Goal: Task Accomplishment & Management: Use online tool/utility

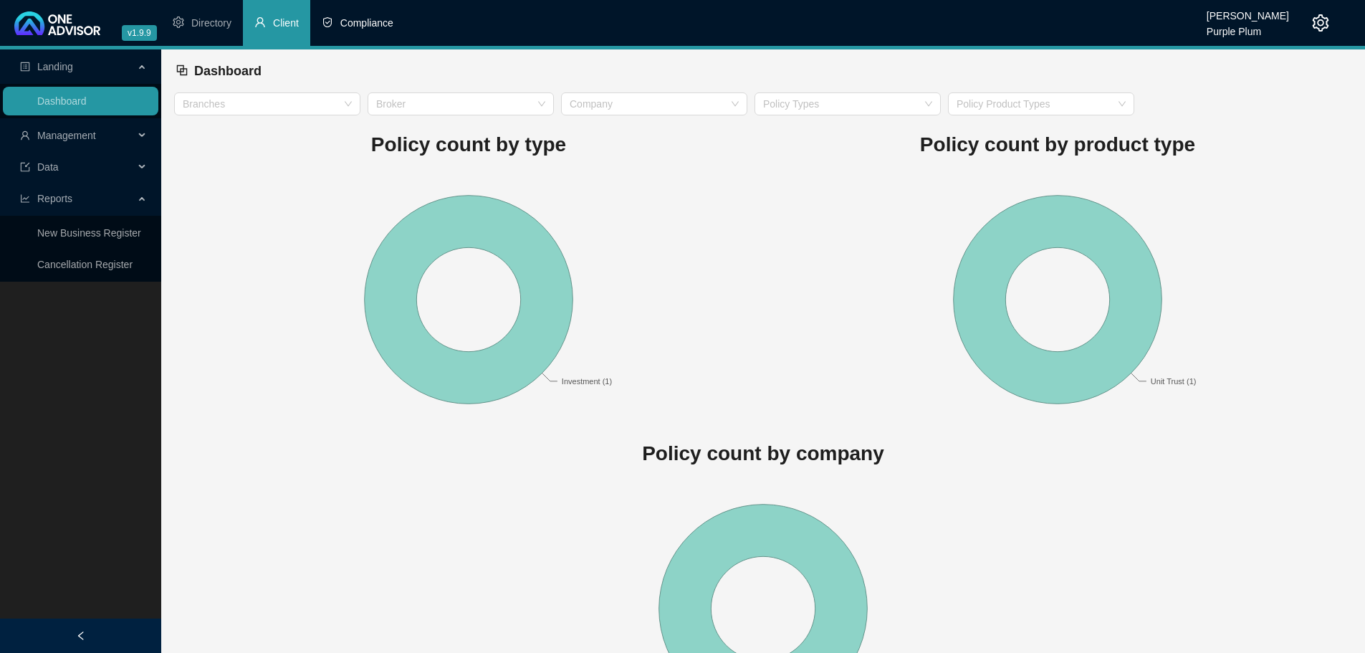
drag, startPoint x: 386, startPoint y: 9, endPoint x: 365, endPoint y: 47, distance: 43.0
click at [386, 11] on li "Compliance" at bounding box center [357, 23] width 95 height 46
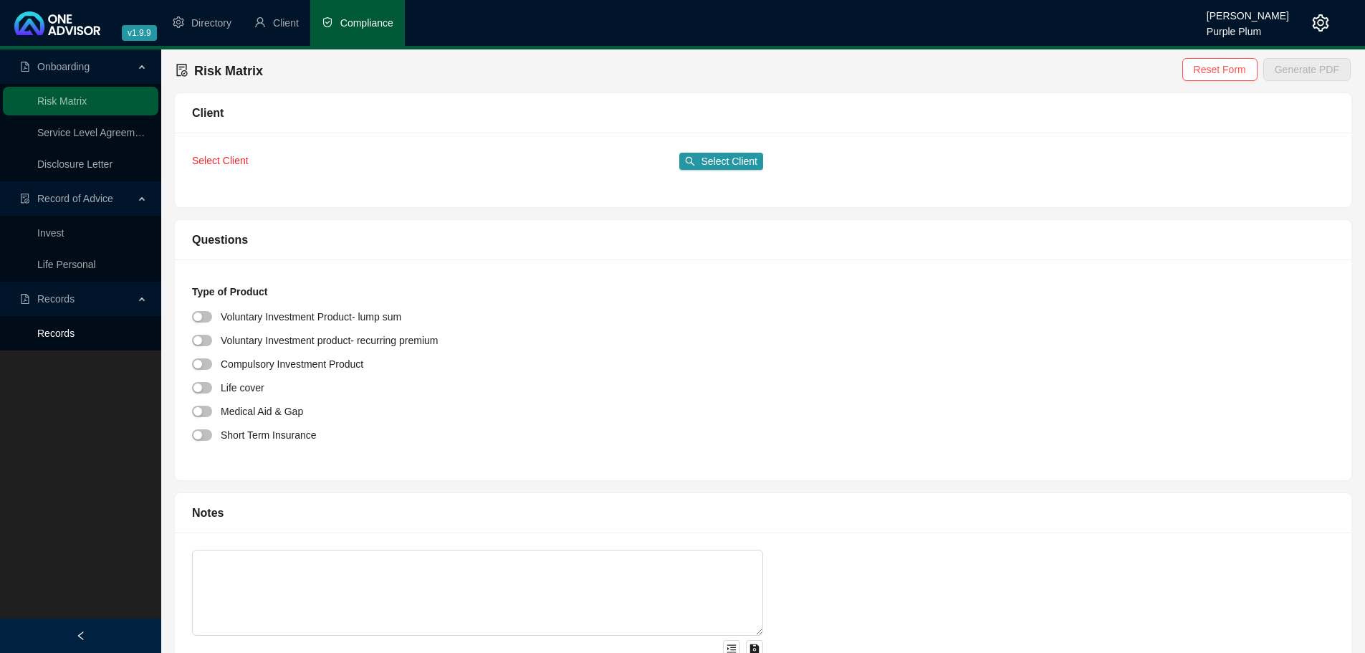
click at [69, 330] on link "Records" at bounding box center [55, 332] width 37 height 11
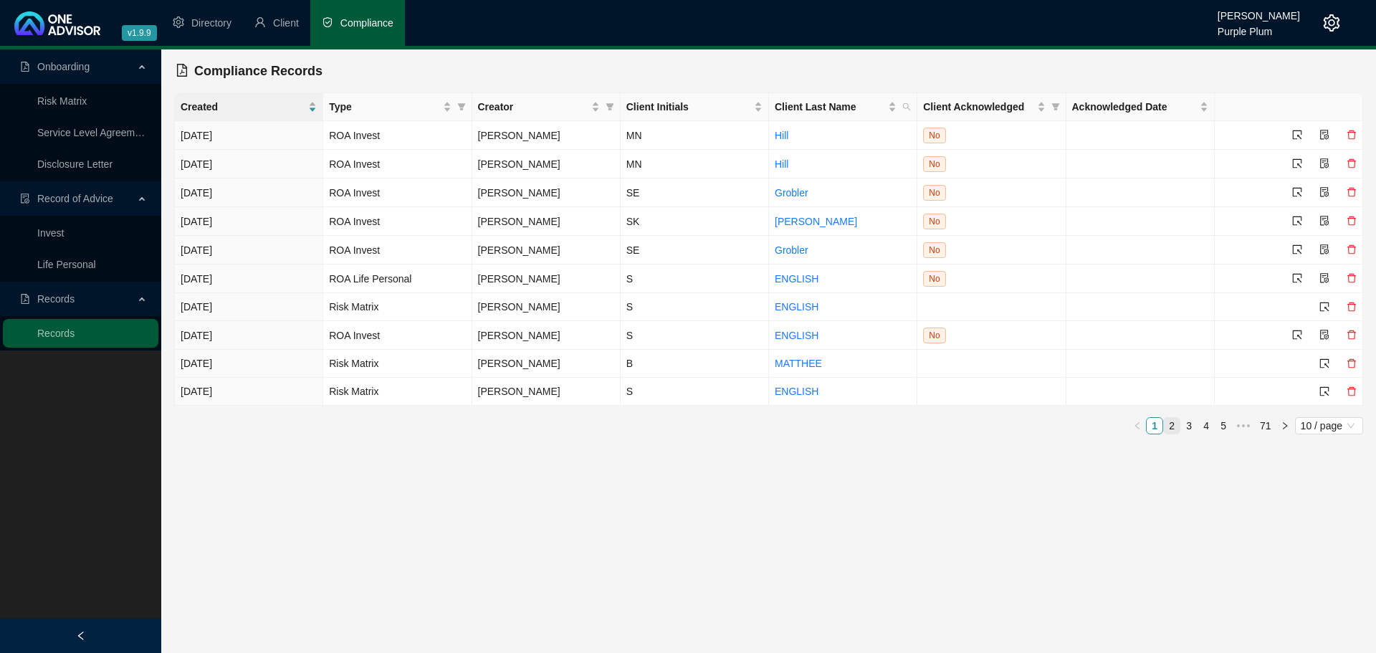
click at [1177, 421] on link "2" at bounding box center [1172, 426] width 16 height 16
click at [1187, 421] on link "3" at bounding box center [1189, 426] width 16 height 16
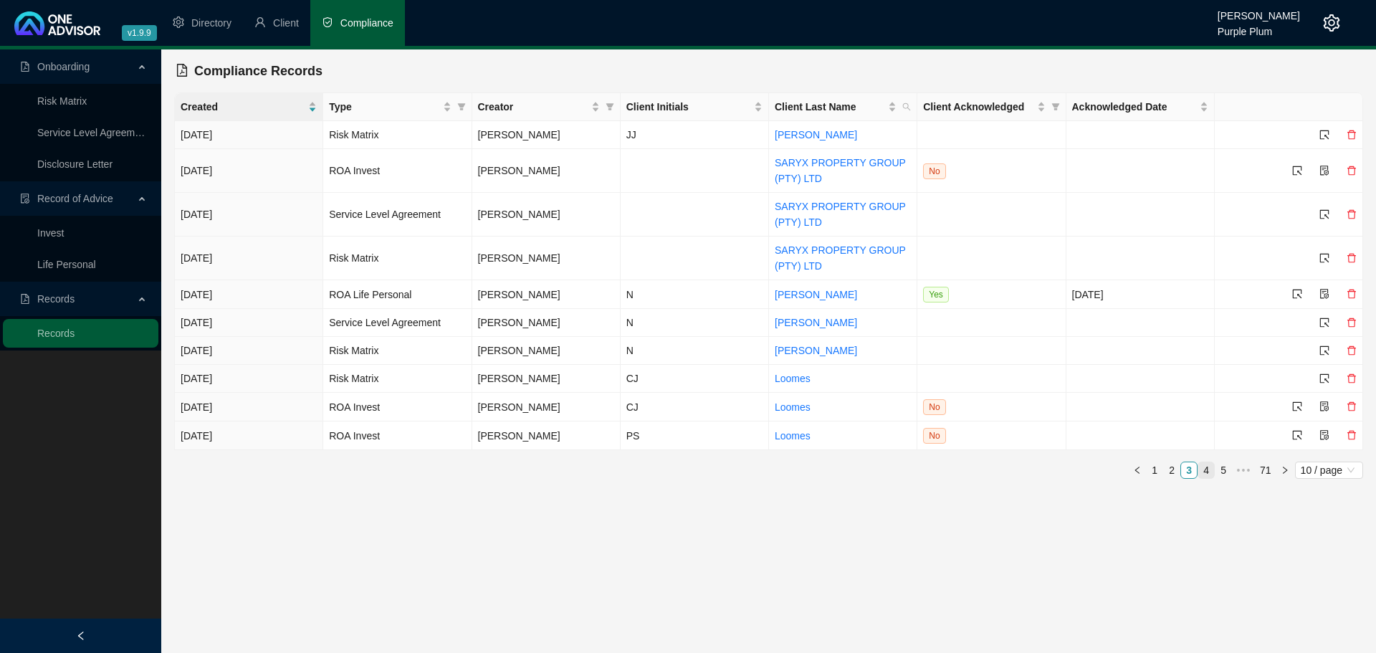
click at [1209, 474] on link "4" at bounding box center [1206, 470] width 16 height 16
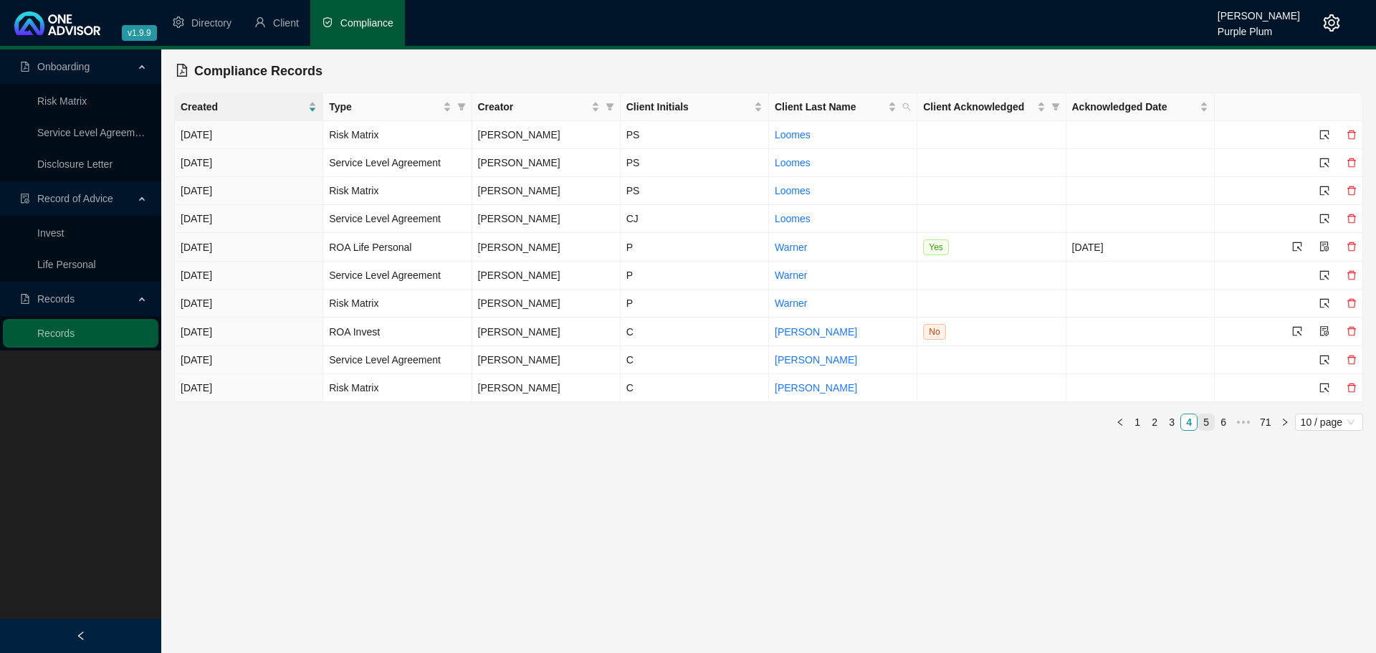
click at [1212, 424] on link "5" at bounding box center [1206, 422] width 16 height 16
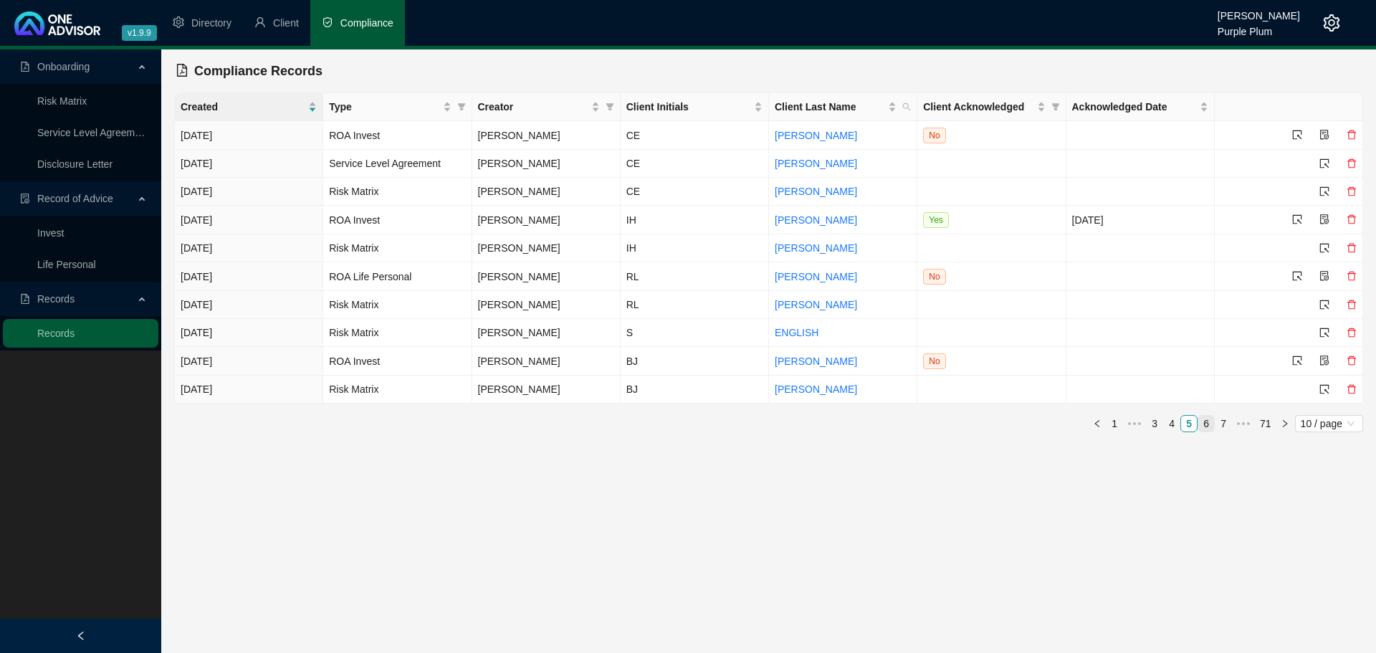
click at [1212, 424] on link "6" at bounding box center [1206, 424] width 16 height 16
click at [87, 101] on link "Risk Matrix" at bounding box center [61, 100] width 49 height 11
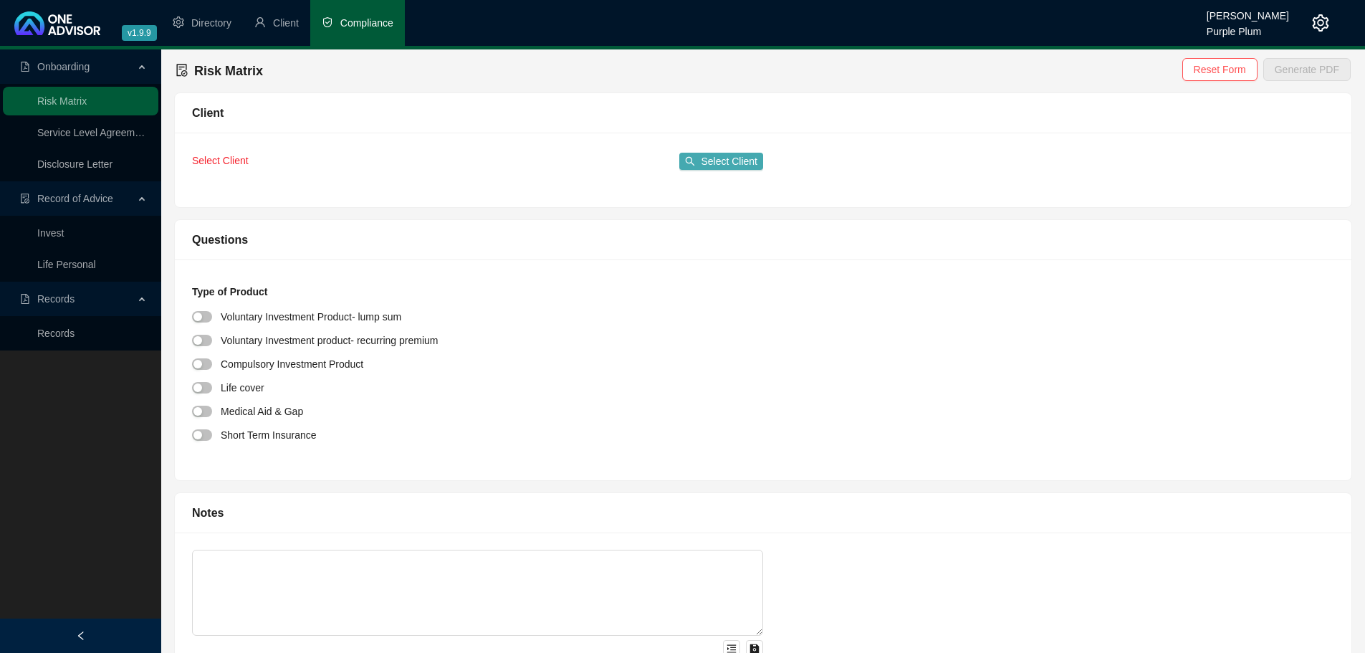
click at [755, 161] on span "Select Client" at bounding box center [729, 161] width 57 height 16
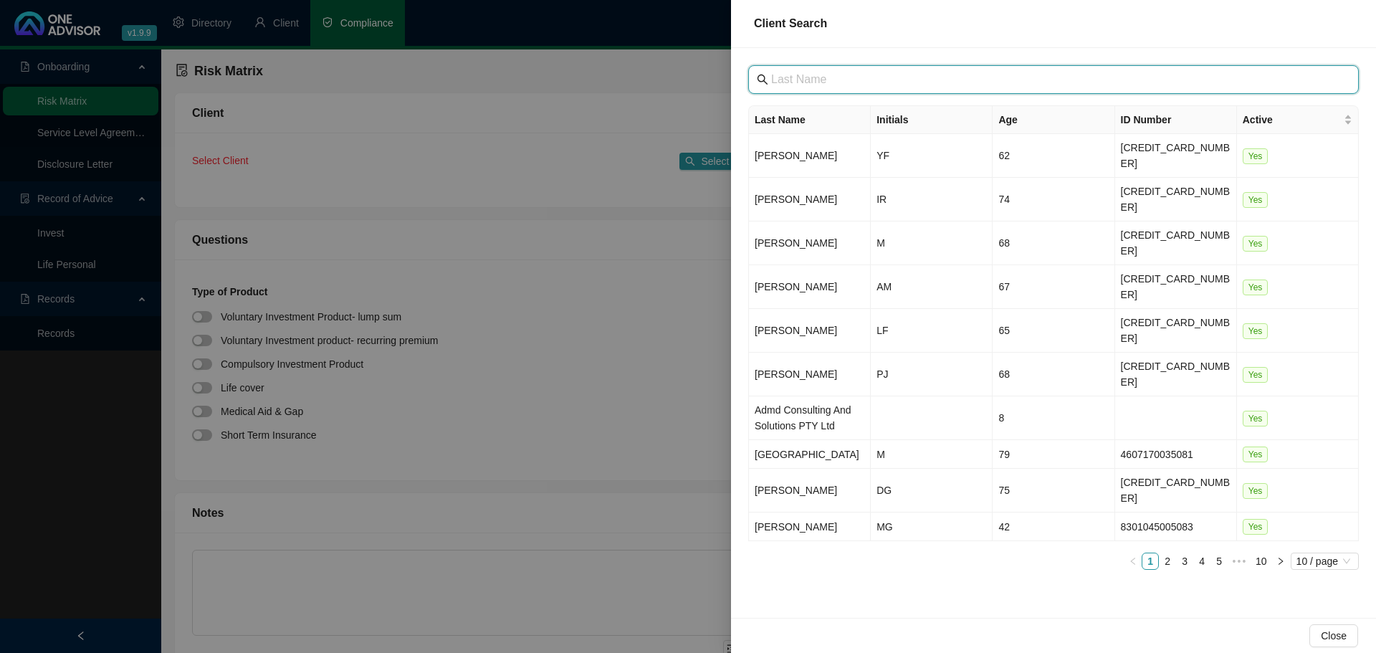
click at [819, 79] on input "text" at bounding box center [1055, 79] width 568 height 17
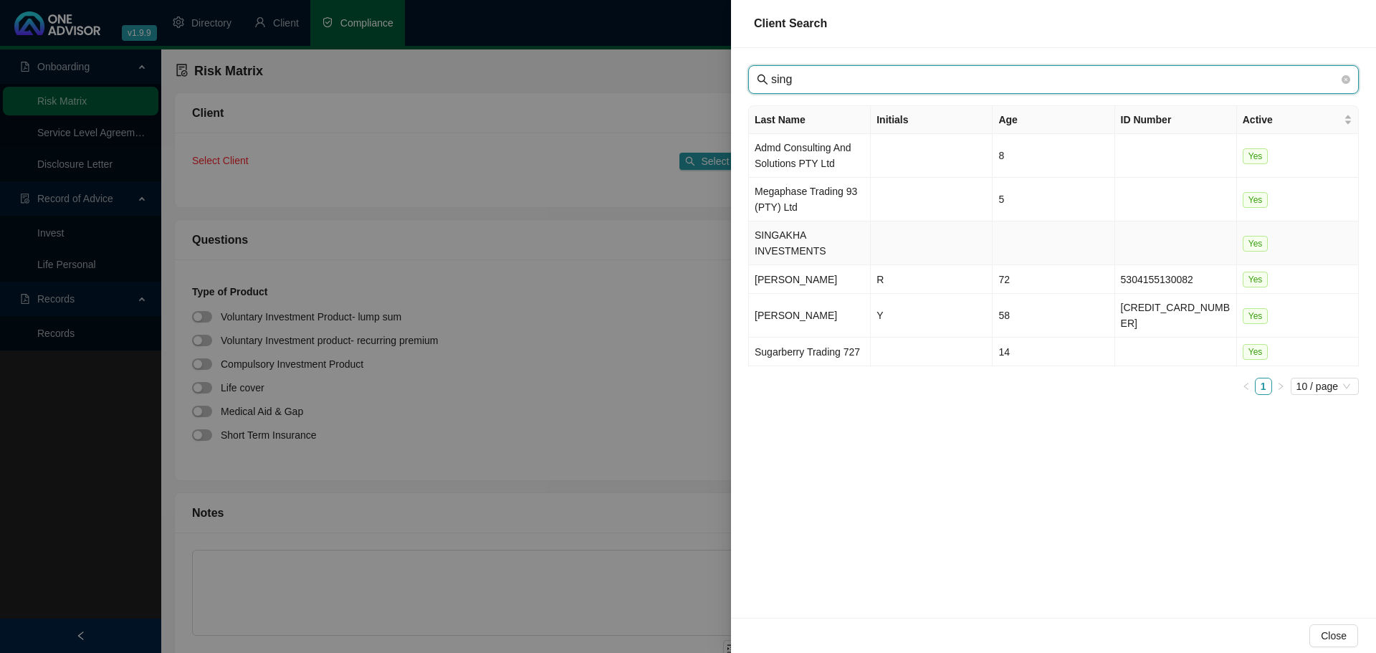
type input "sing"
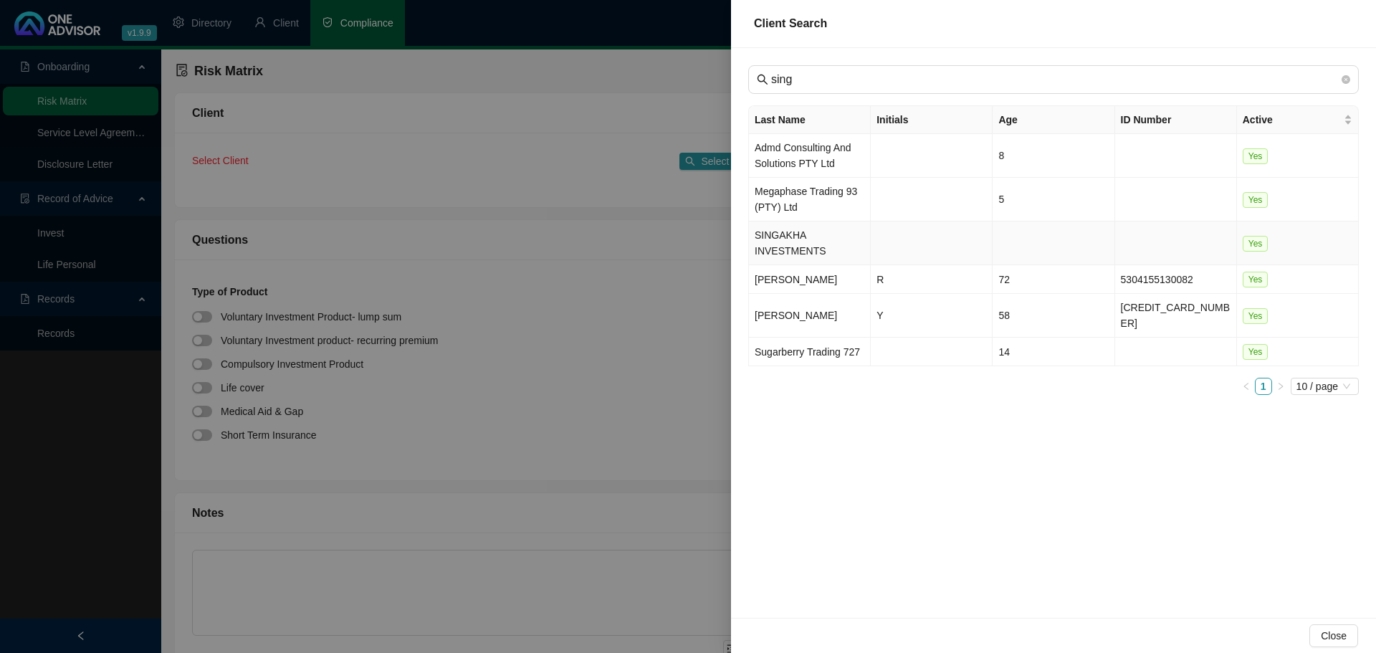
click at [823, 250] on td "SINGAKHA INVESTMENTS" at bounding box center [810, 243] width 122 height 44
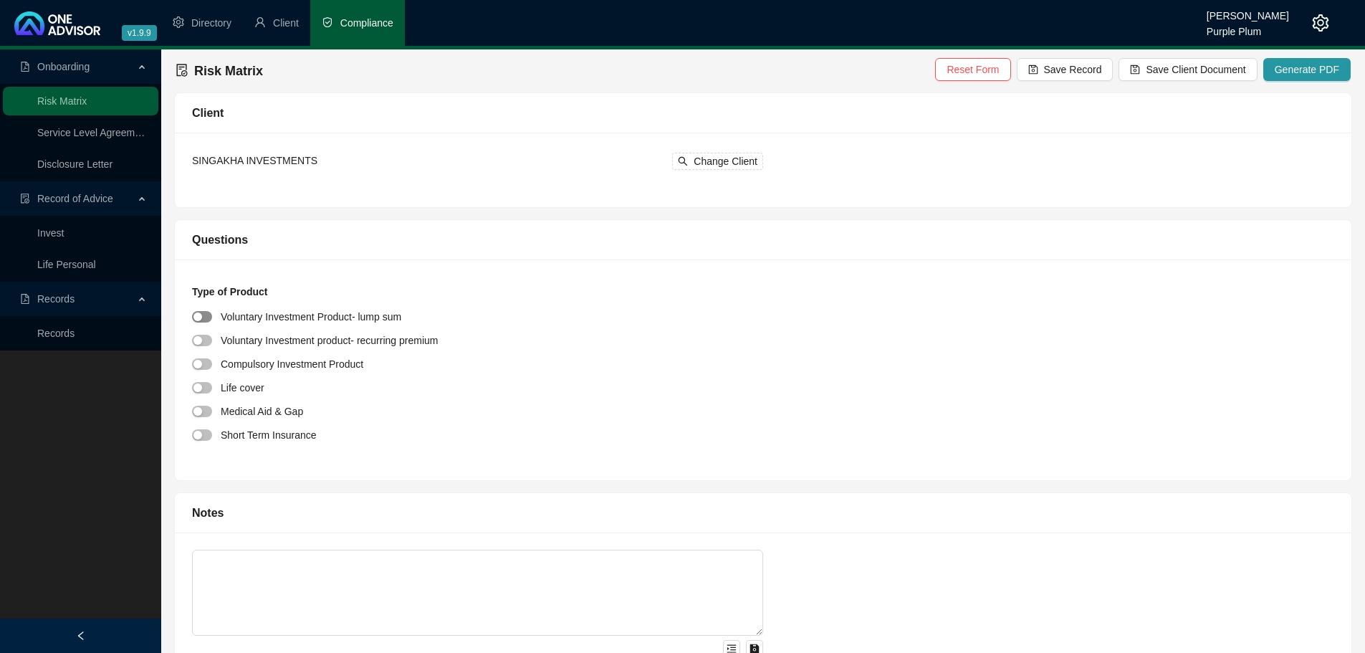
click at [199, 314] on div "button" at bounding box center [197, 316] width 9 height 9
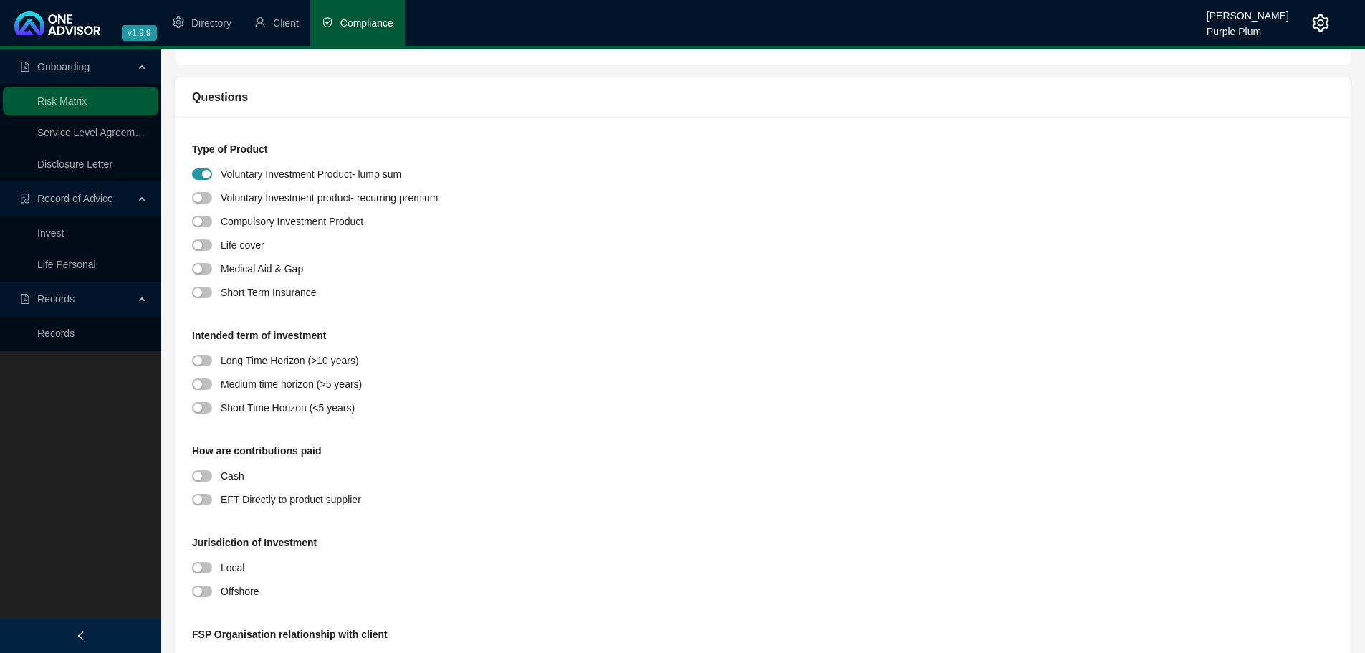
scroll to position [143, 0]
click at [199, 383] on div "button" at bounding box center [197, 383] width 9 height 9
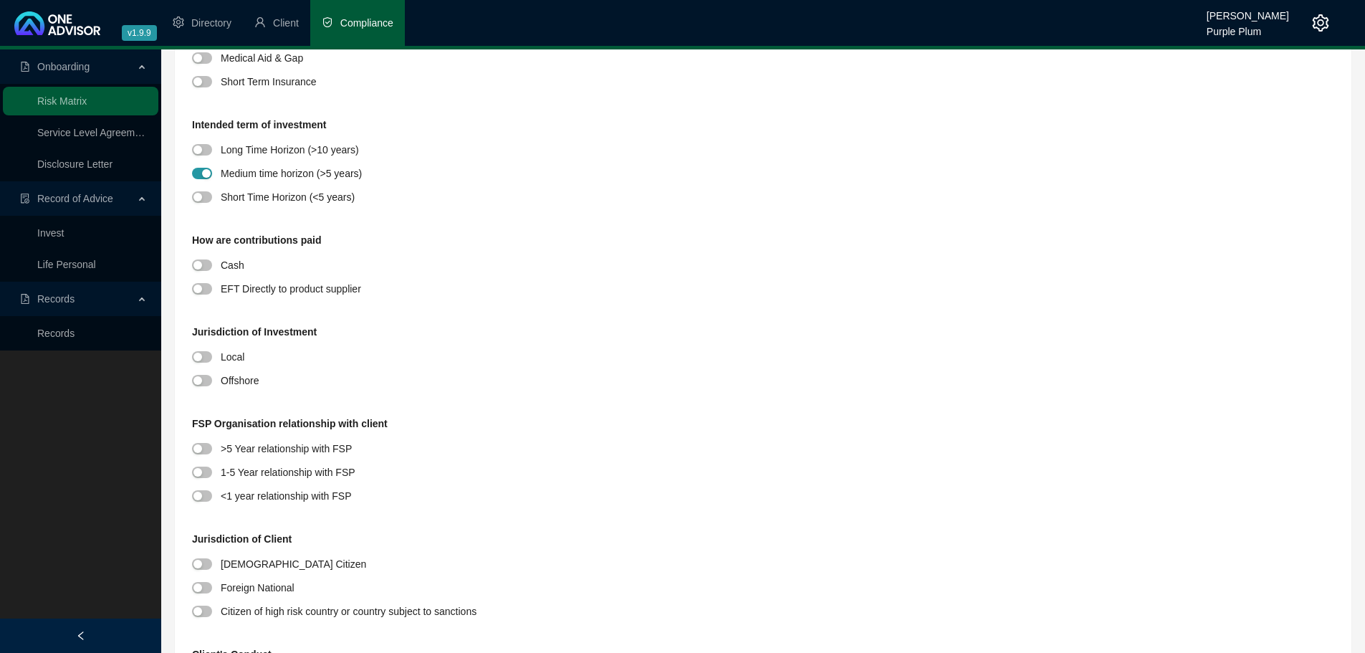
scroll to position [358, 0]
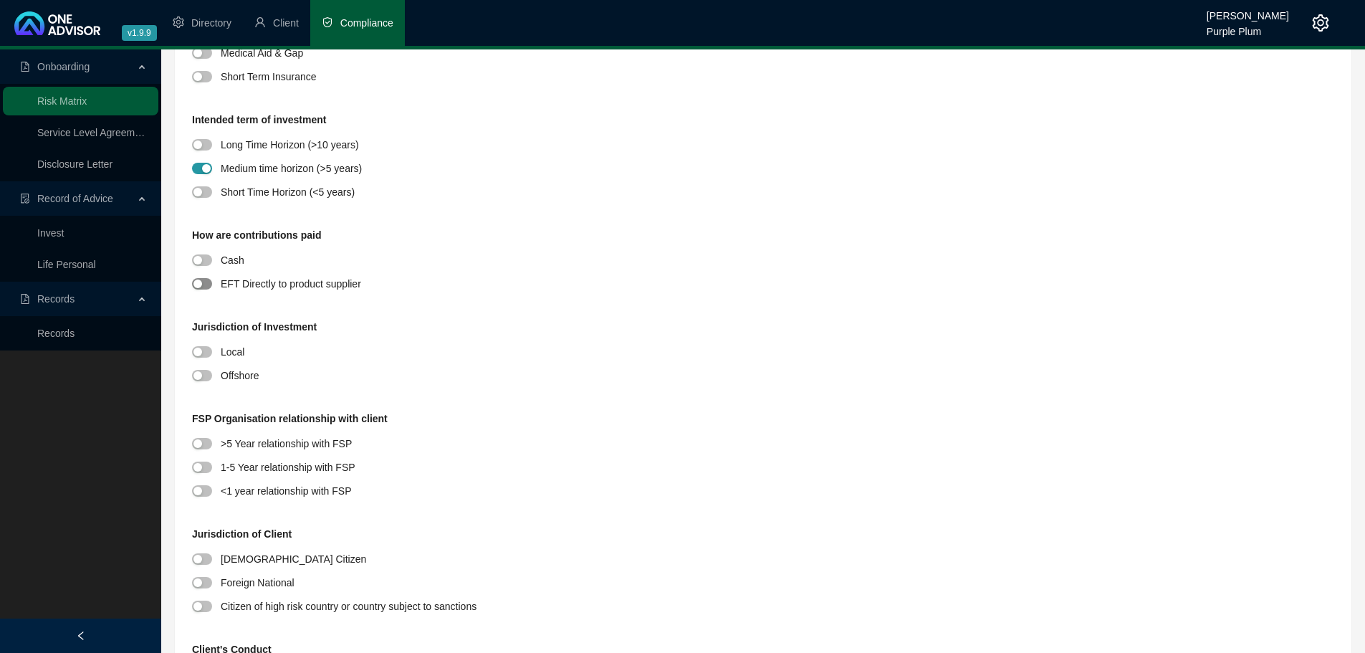
click at [201, 280] on div "button" at bounding box center [197, 283] width 9 height 9
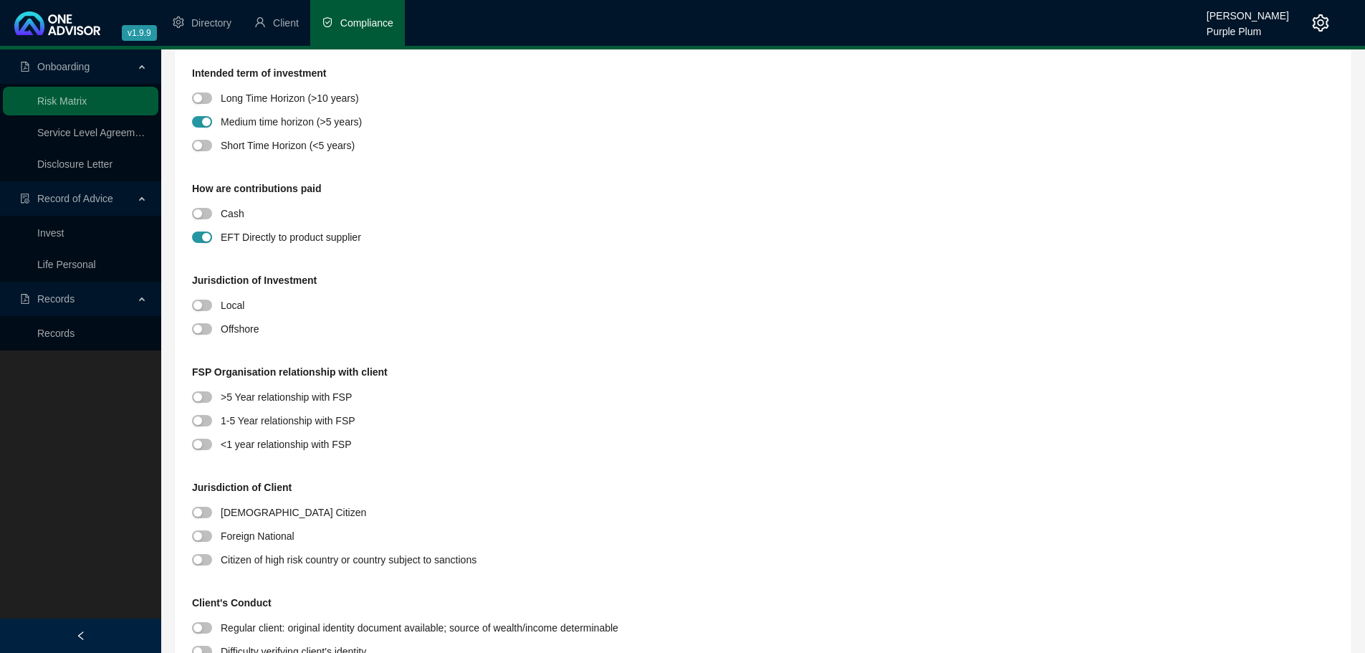
scroll to position [430, 0]
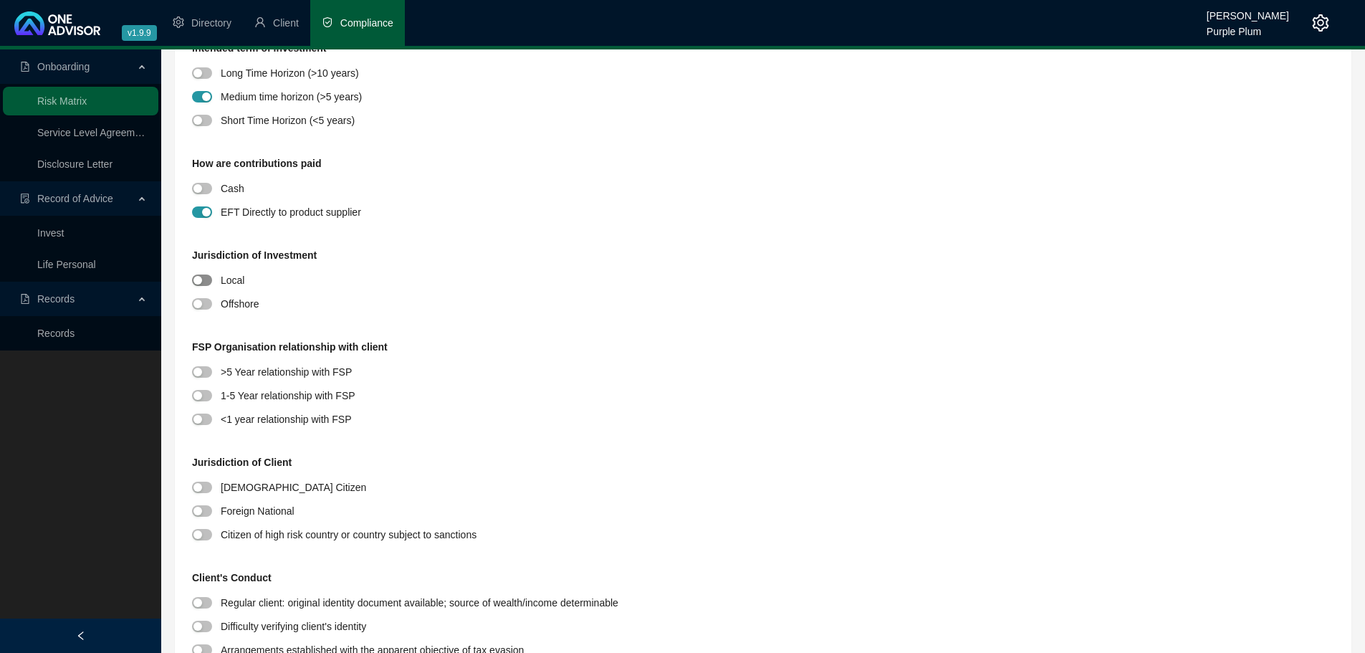
click at [206, 284] on span "button" at bounding box center [202, 279] width 20 height 11
click at [201, 399] on div "button" at bounding box center [197, 395] width 9 height 9
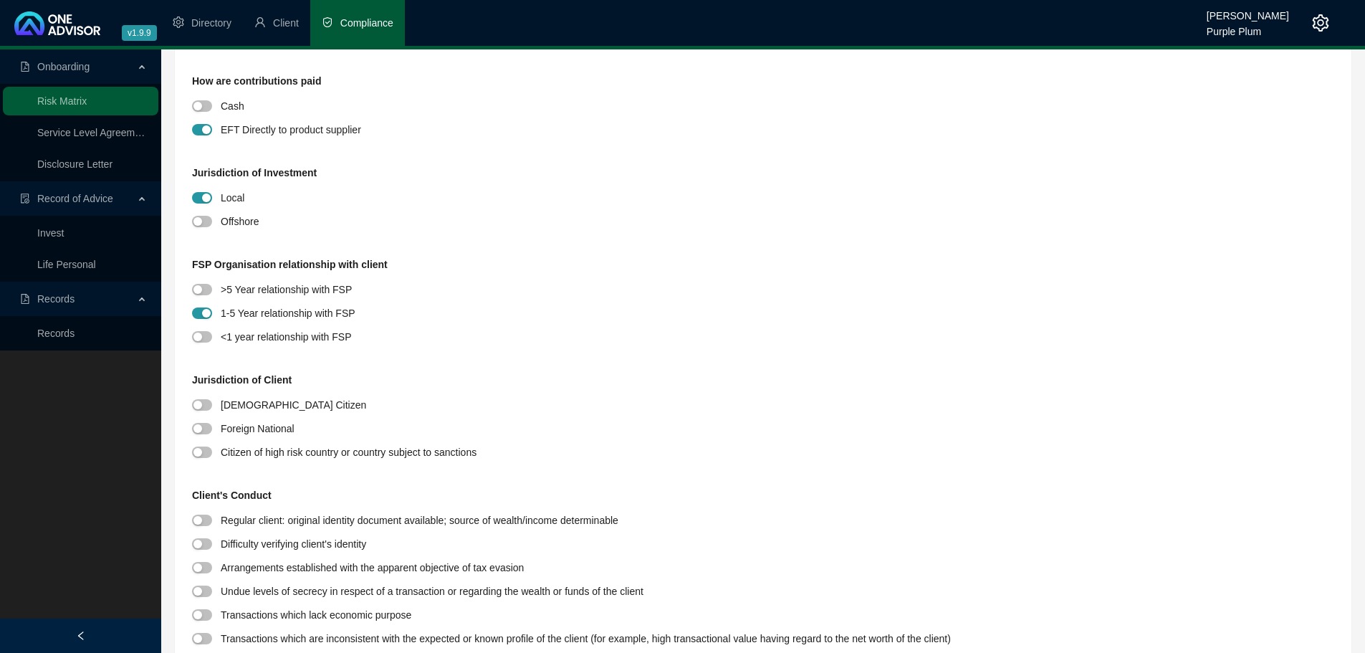
scroll to position [645, 0]
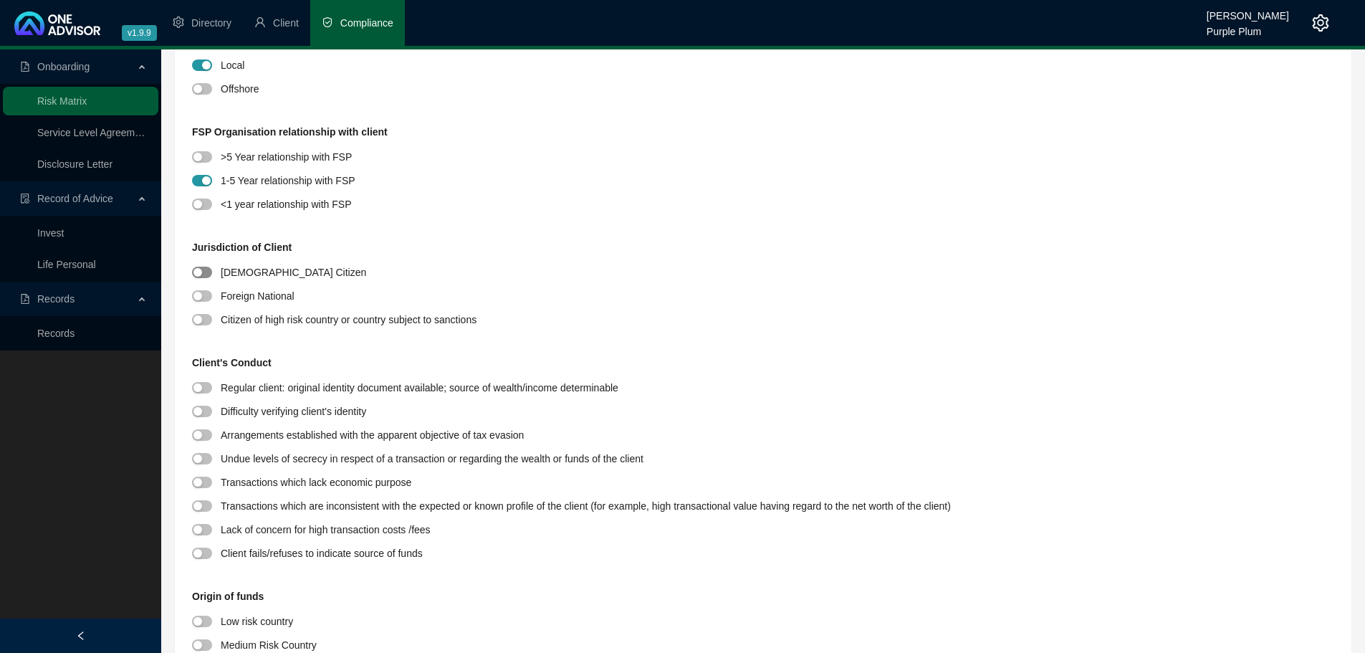
click at [200, 273] on div "button" at bounding box center [197, 272] width 9 height 9
click at [202, 387] on button "button" at bounding box center [202, 387] width 20 height 11
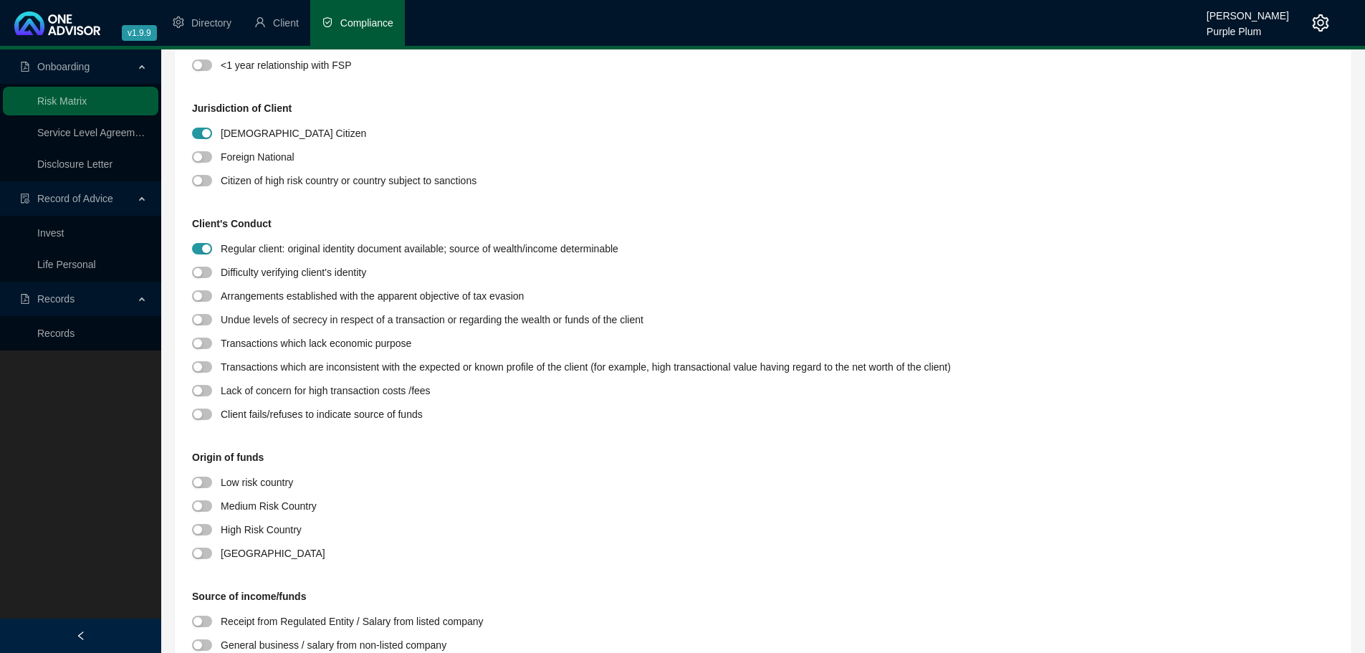
scroll to position [788, 0]
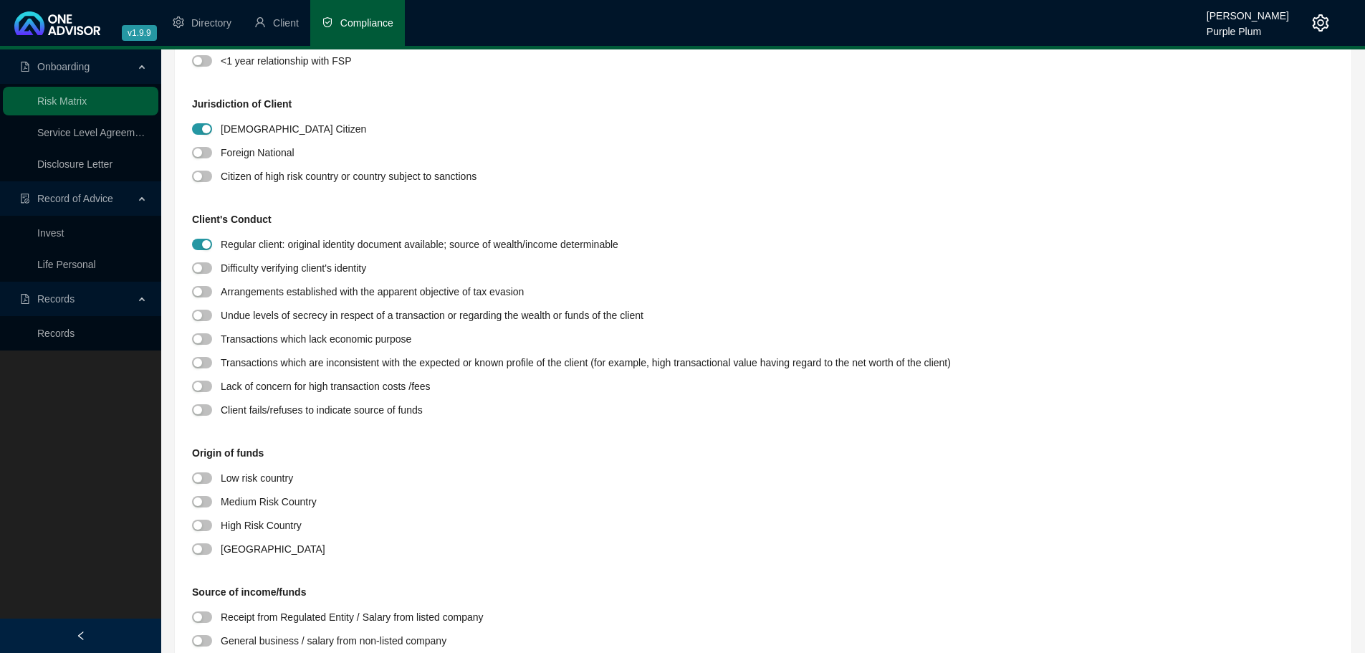
click at [201, 555] on div at bounding box center [206, 548] width 29 height 16
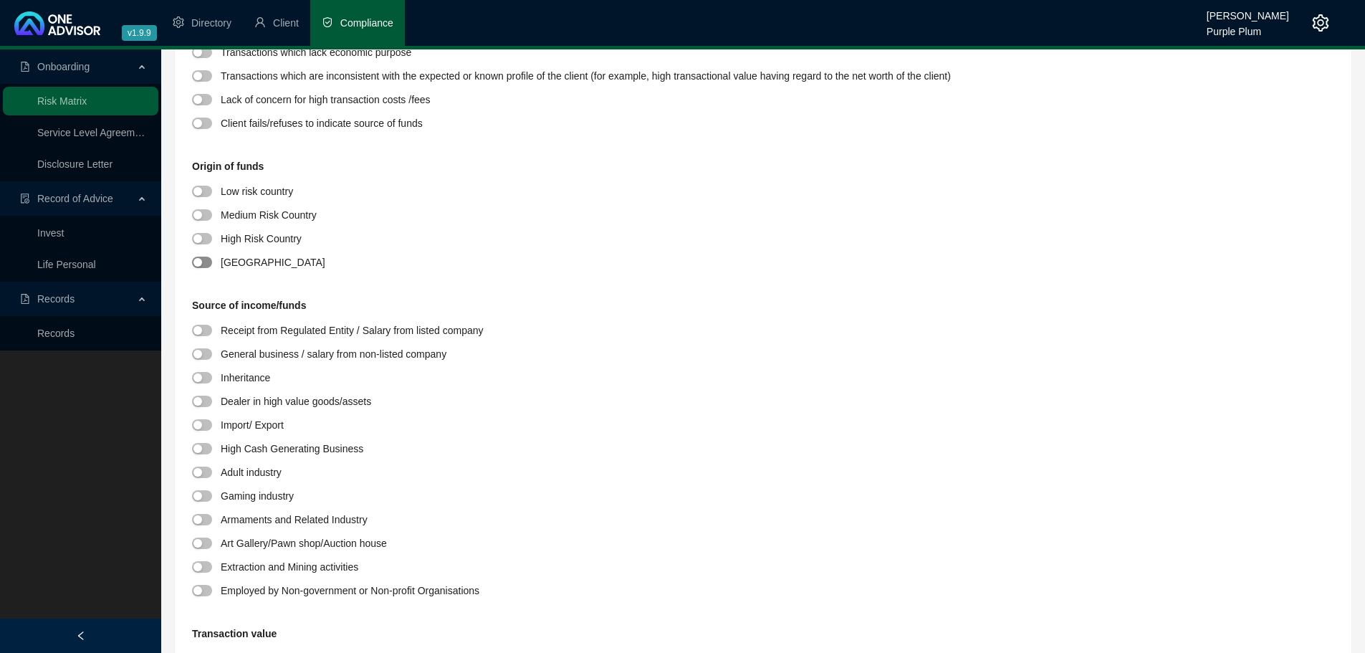
click at [206, 261] on span "button" at bounding box center [202, 262] width 20 height 11
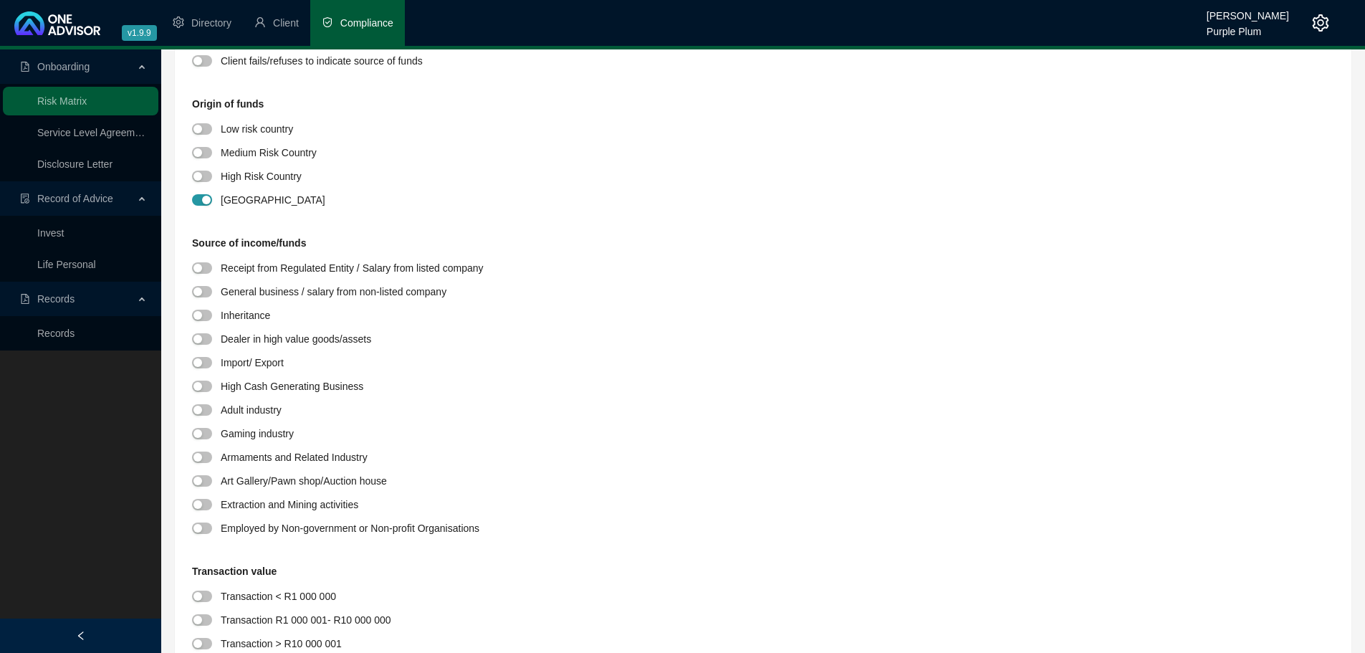
scroll to position [1218, 0]
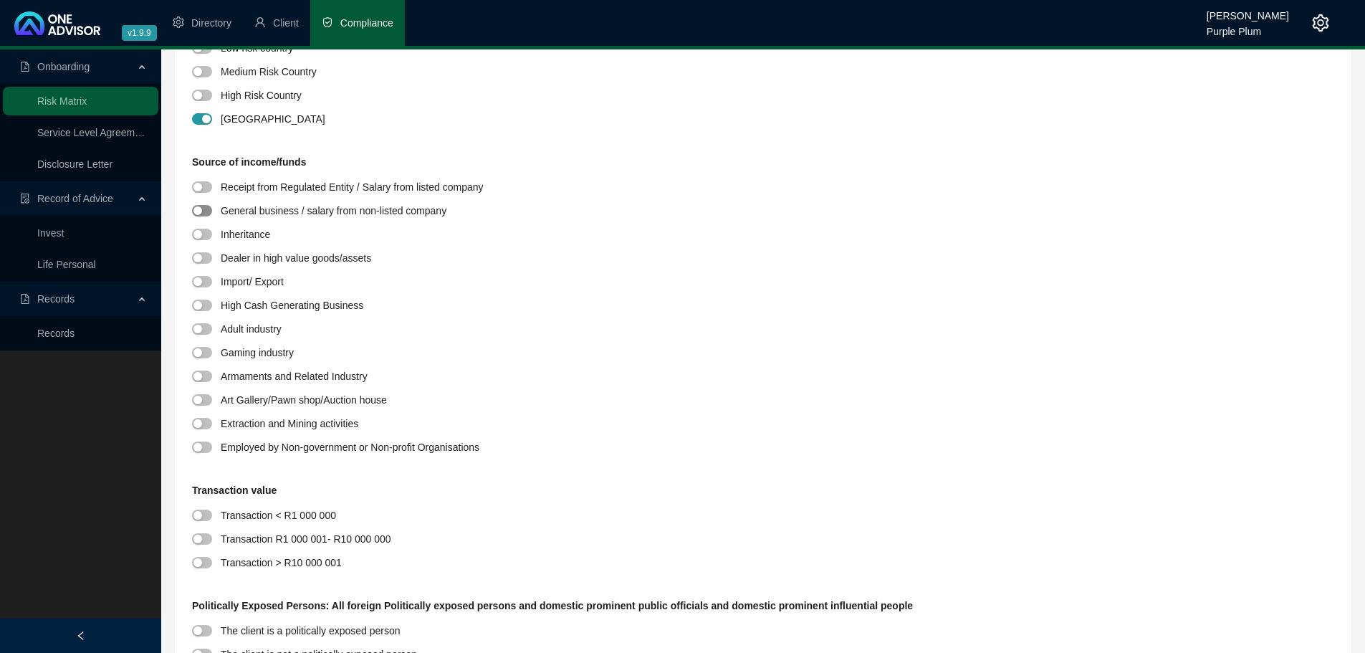
click at [195, 211] on div "button" at bounding box center [197, 210] width 9 height 9
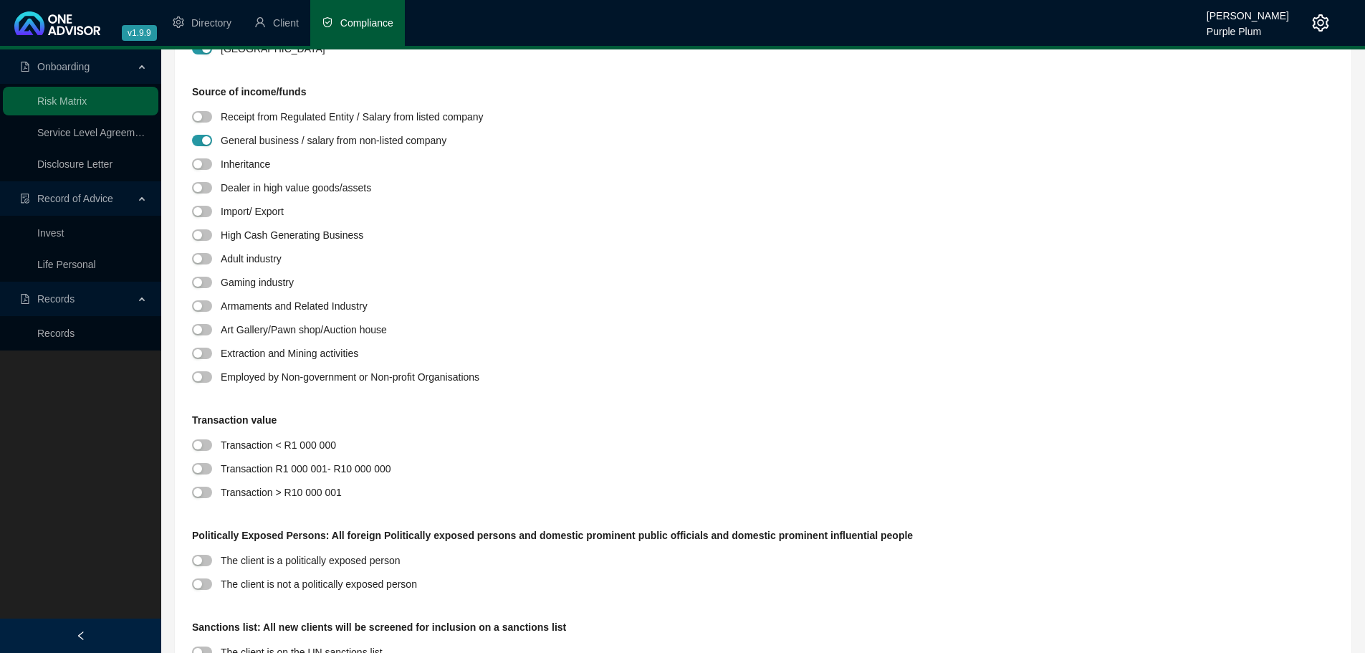
scroll to position [1362, 0]
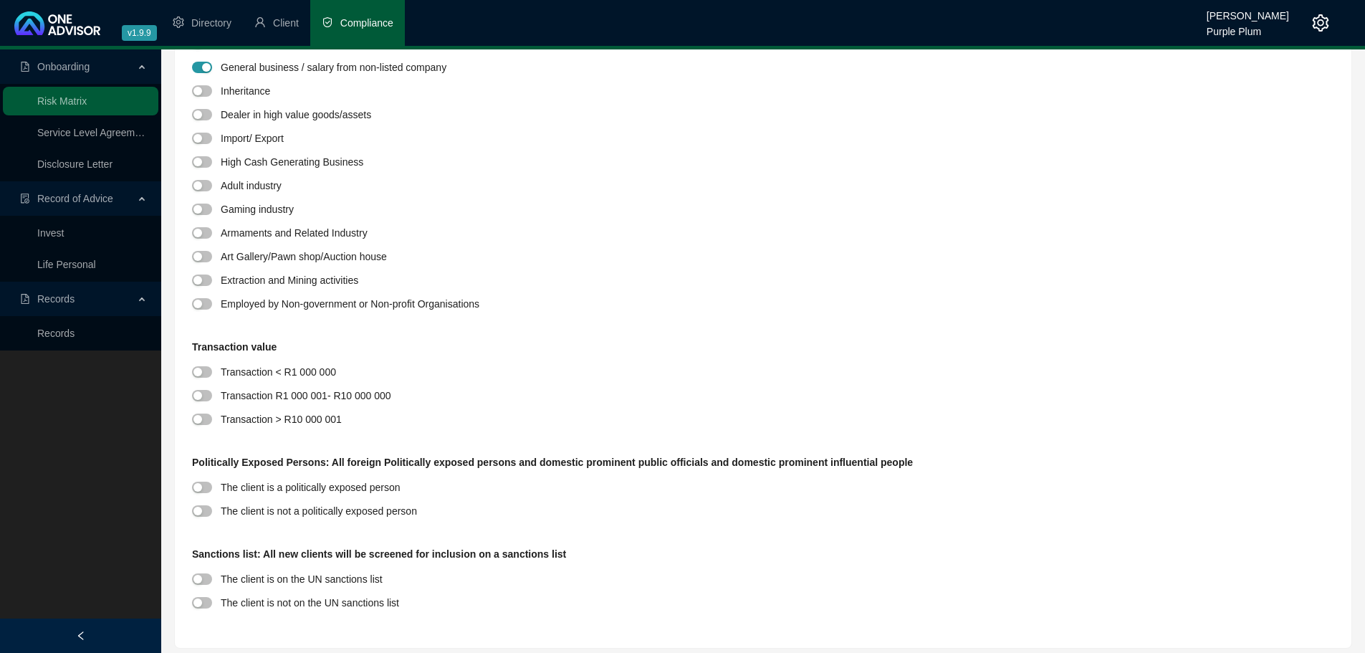
click at [211, 389] on div at bounding box center [206, 395] width 29 height 16
click at [194, 399] on div "button" at bounding box center [197, 395] width 9 height 9
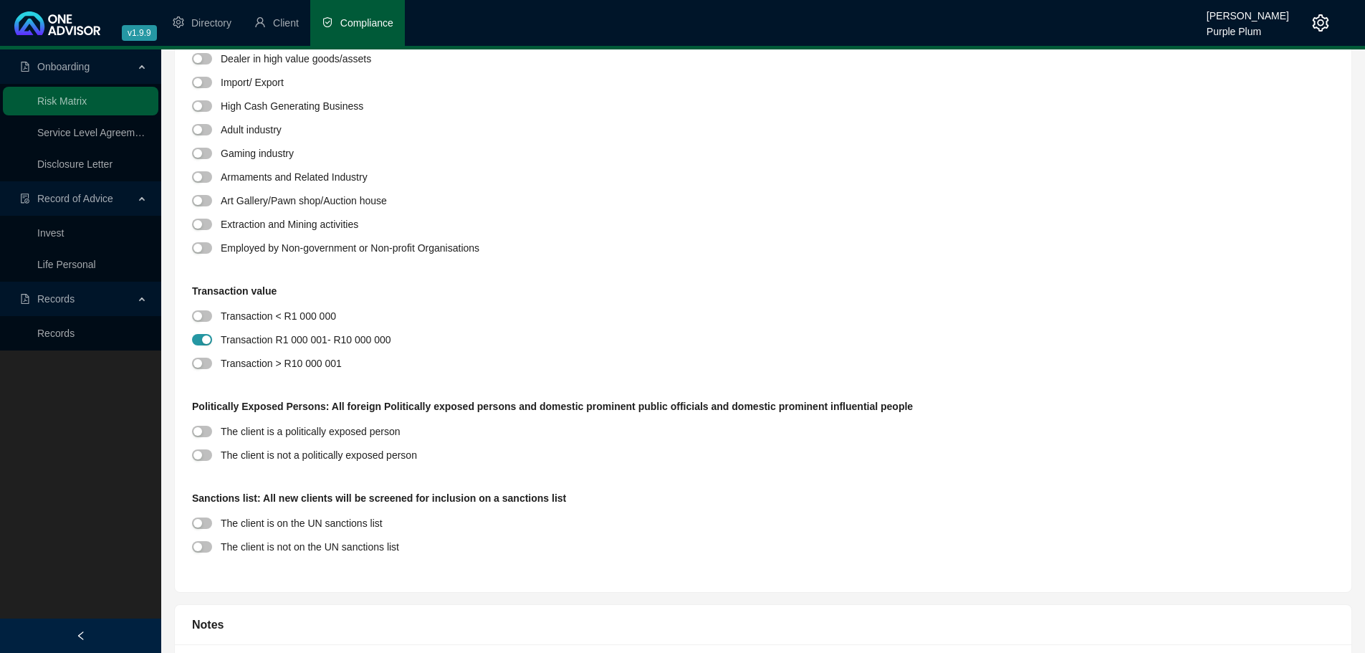
scroll to position [1576, 0]
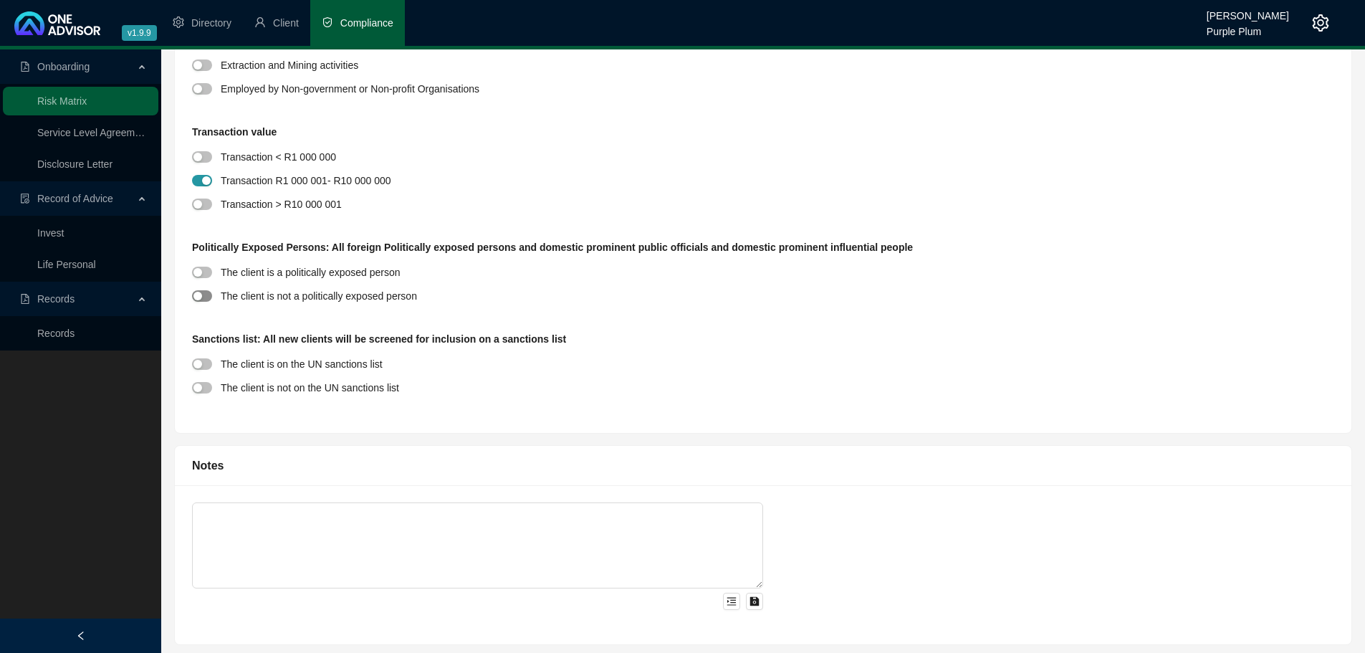
click at [201, 297] on div "button" at bounding box center [197, 296] width 9 height 9
click at [204, 382] on span "button" at bounding box center [202, 387] width 20 height 11
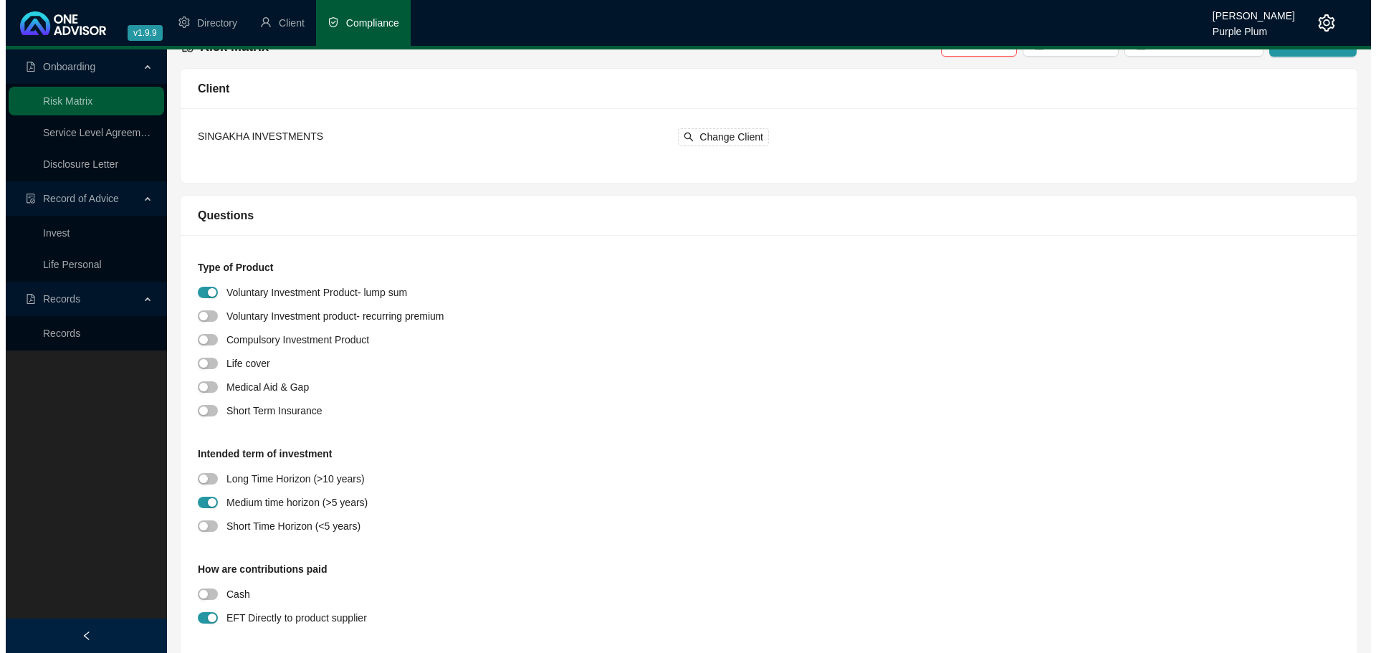
scroll to position [0, 0]
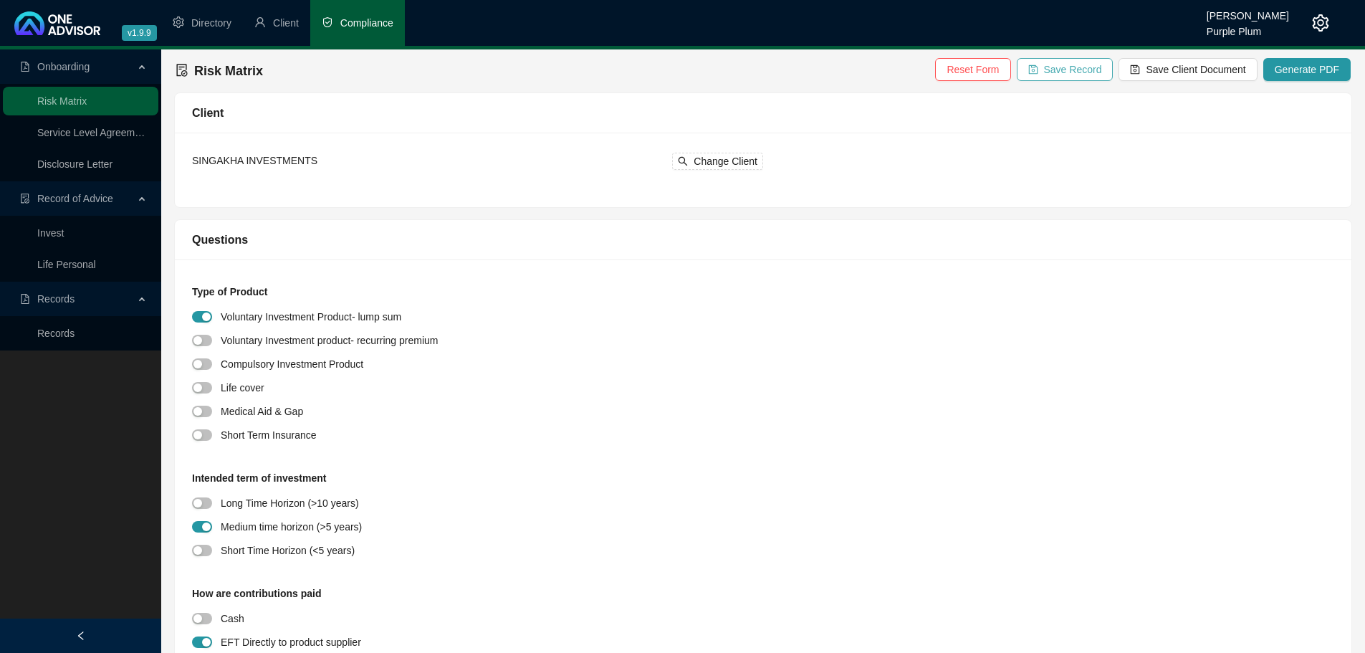
click at [1090, 64] on span "Save Record" at bounding box center [1073, 70] width 58 height 16
click at [1221, 64] on span "Save Client Document" at bounding box center [1196, 70] width 100 height 16
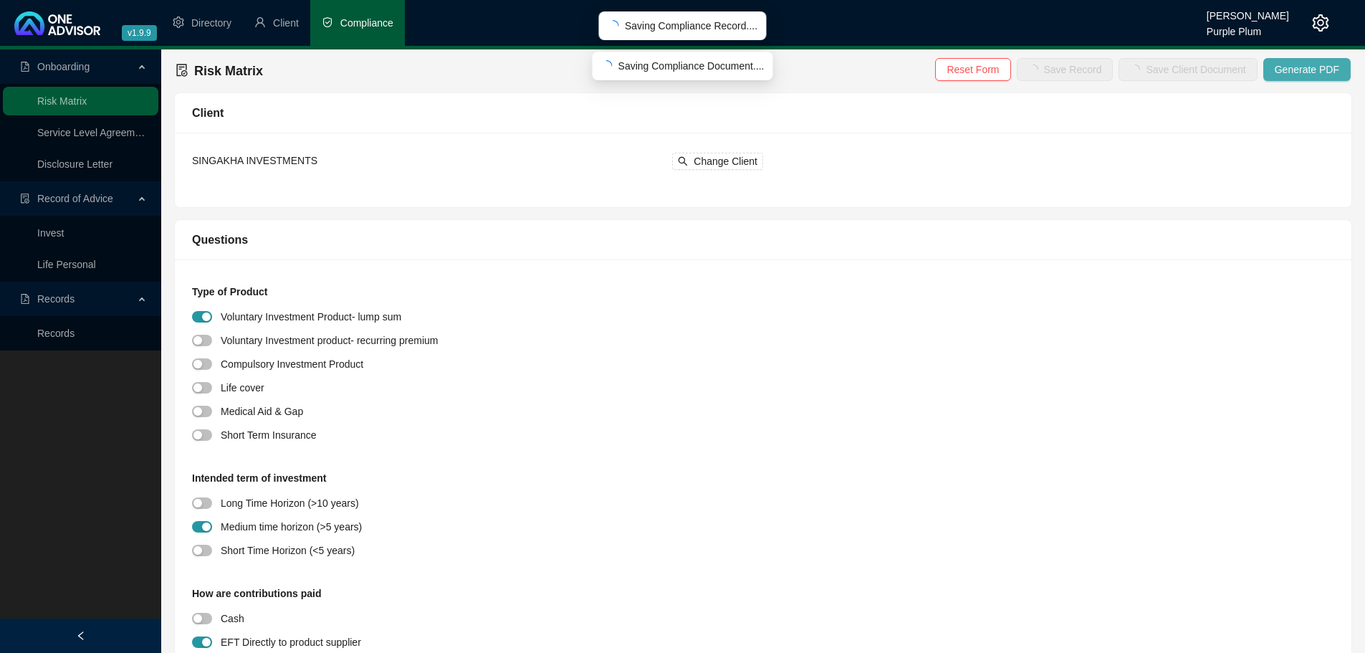
click at [1329, 63] on span "Generate PDF" at bounding box center [1307, 70] width 64 height 16
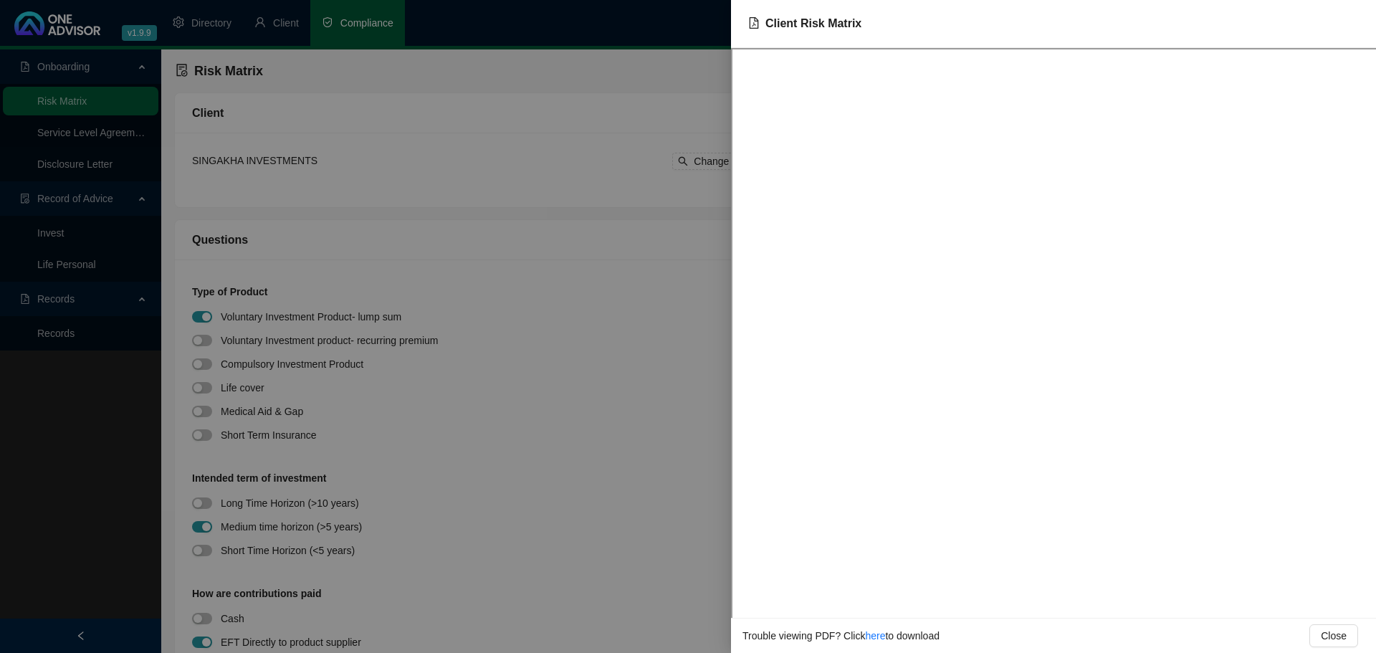
click at [618, 259] on div at bounding box center [688, 326] width 1376 height 653
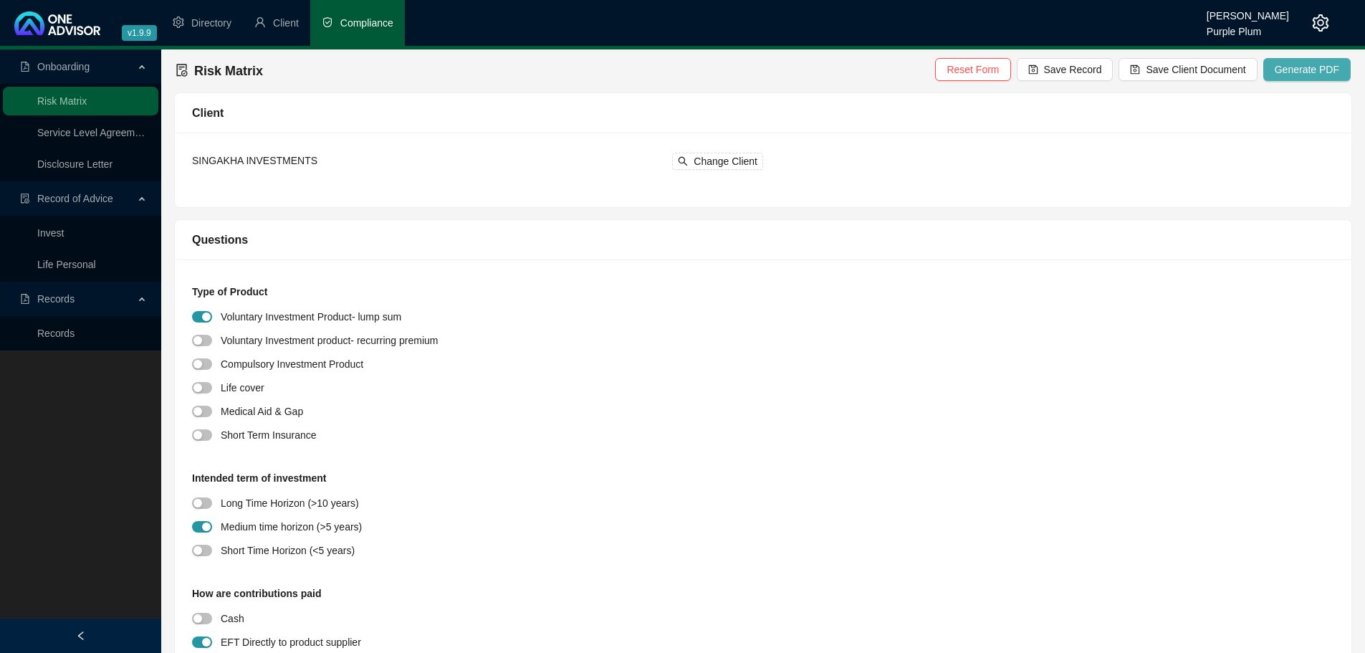
click at [1298, 67] on span "Generate PDF" at bounding box center [1307, 70] width 64 height 16
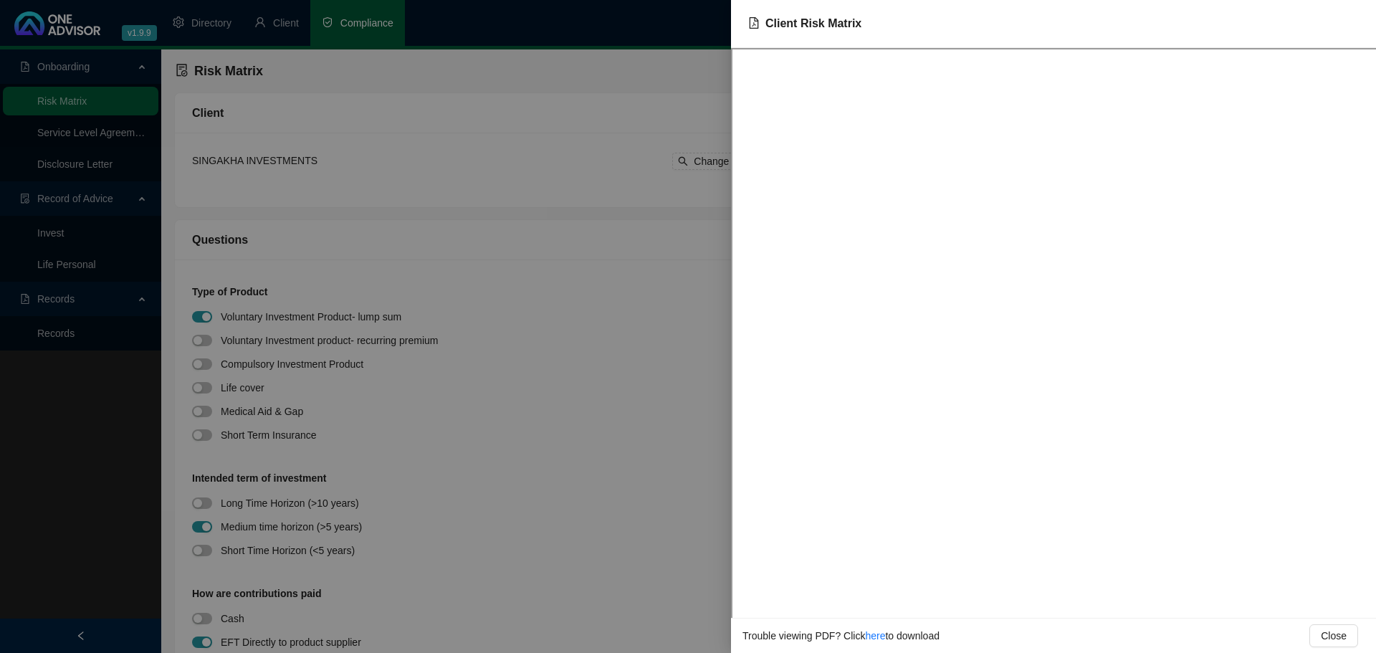
click at [601, 439] on div at bounding box center [688, 326] width 1376 height 653
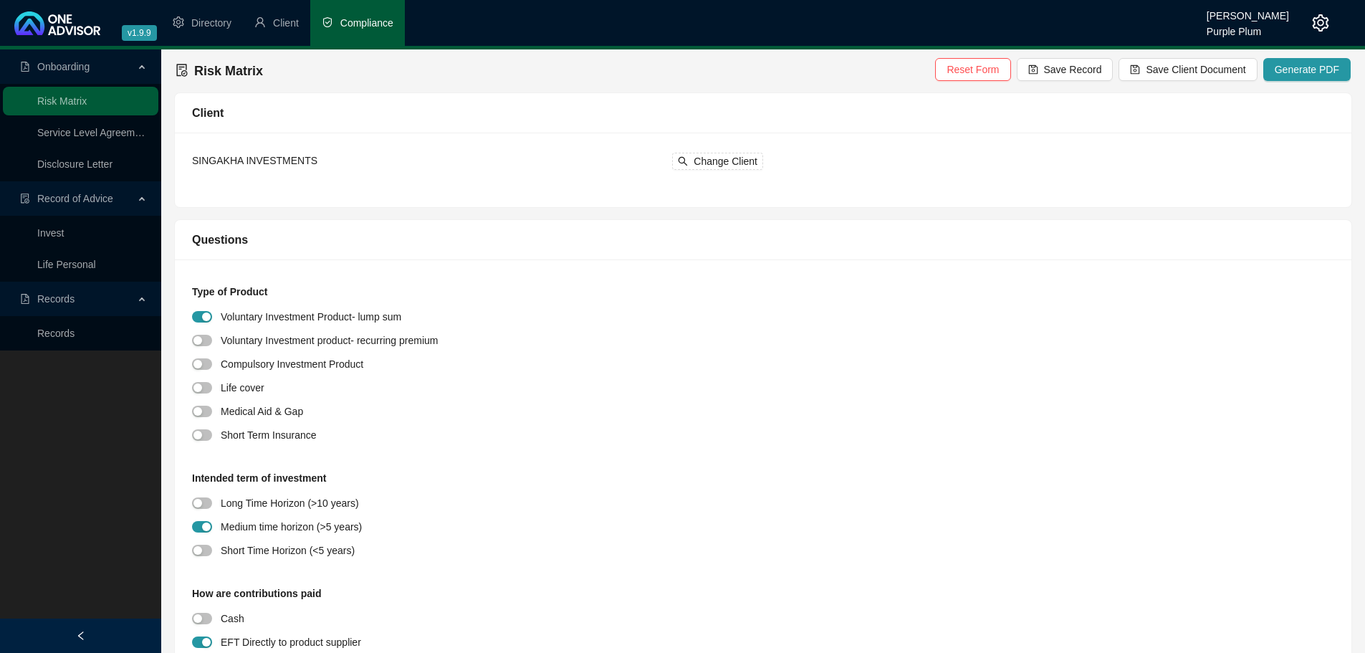
click at [1263, 58] on button "Generate PDF" at bounding box center [1306, 69] width 87 height 23
